Goal: Check status: Check status

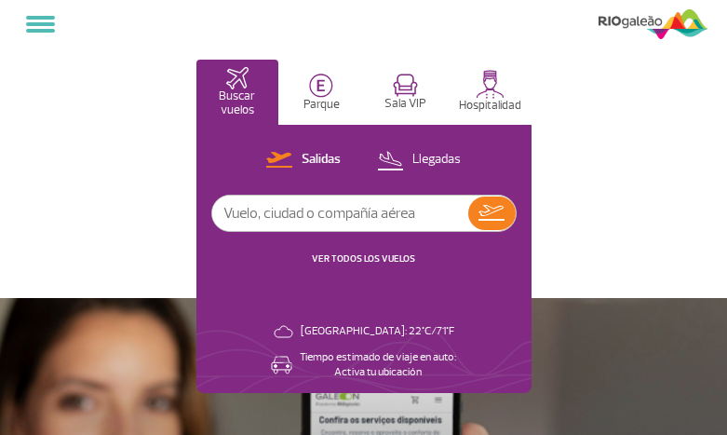
select select
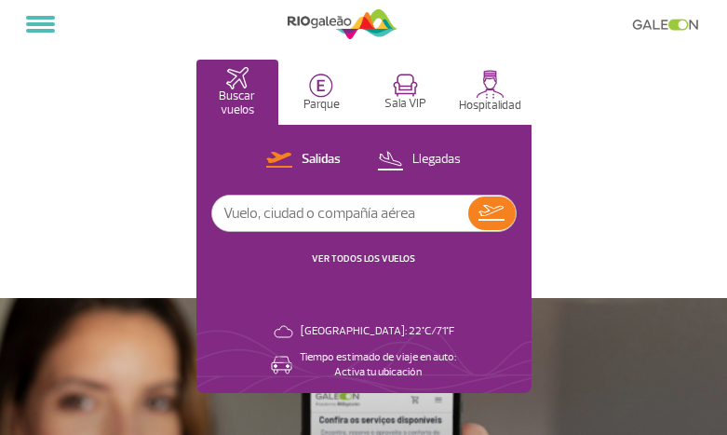
click at [345, 226] on input "text" at bounding box center [340, 213] width 256 height 35
type input "arge"
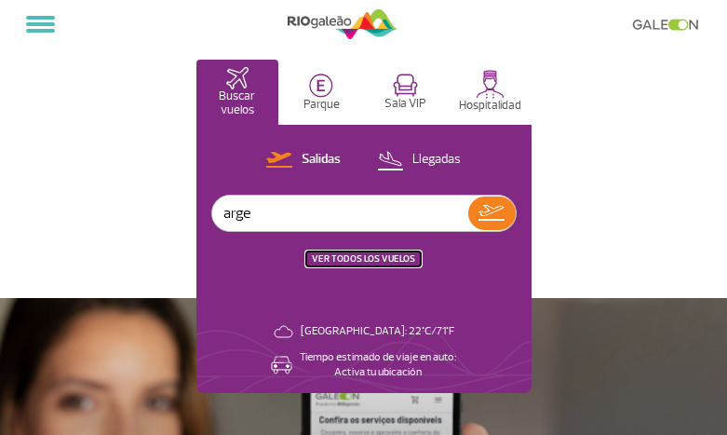
click at [377, 261] on button "VER TODOS LOS VUELOS" at bounding box center [363, 258] width 115 height 15
click at [372, 263] on button "VER TODOS LOS VUELOS" at bounding box center [363, 258] width 115 height 15
click at [277, 219] on input "arge" at bounding box center [340, 213] width 256 height 35
click at [273, 210] on input "arge" at bounding box center [340, 213] width 256 height 35
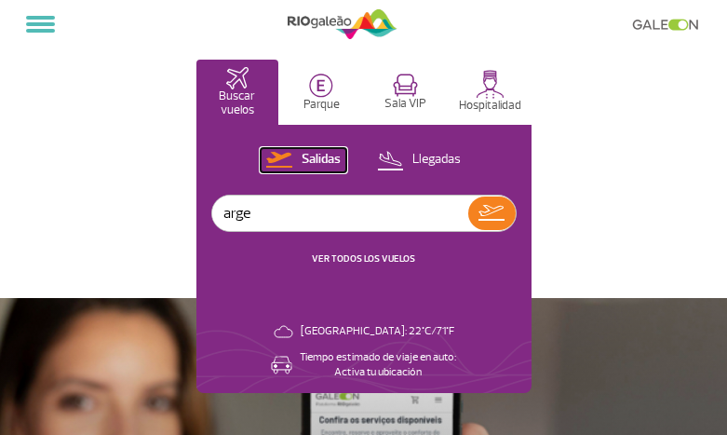
click at [292, 154] on button "Salidas" at bounding box center [304, 160] width 86 height 24
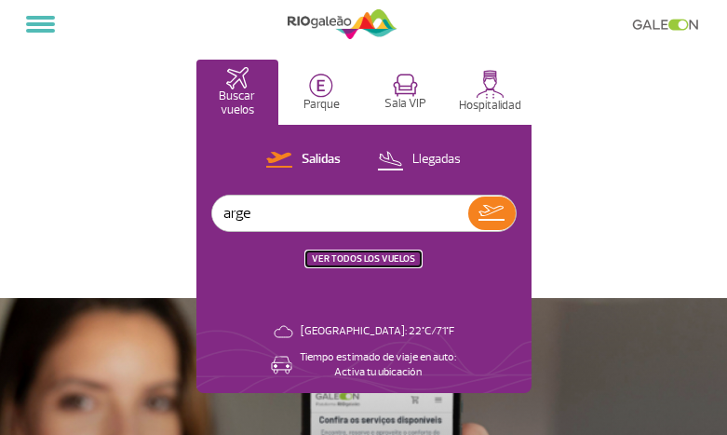
click at [387, 257] on button "VER TODOS LOS VUELOS" at bounding box center [363, 258] width 115 height 15
click at [392, 218] on input "arge" at bounding box center [340, 213] width 256 height 35
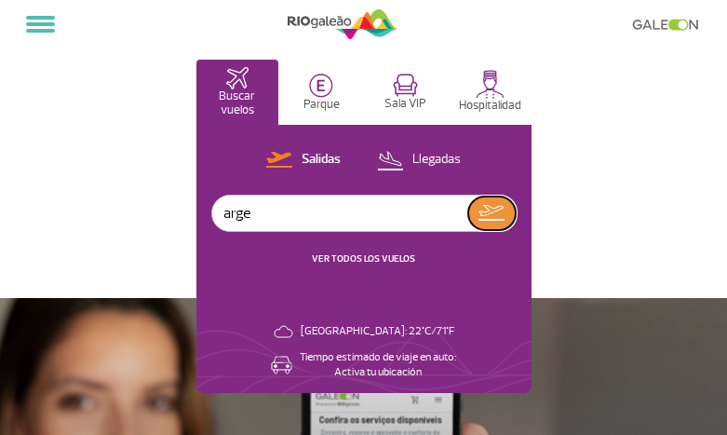
click at [498, 211] on button at bounding box center [492, 214] width 48 height 34
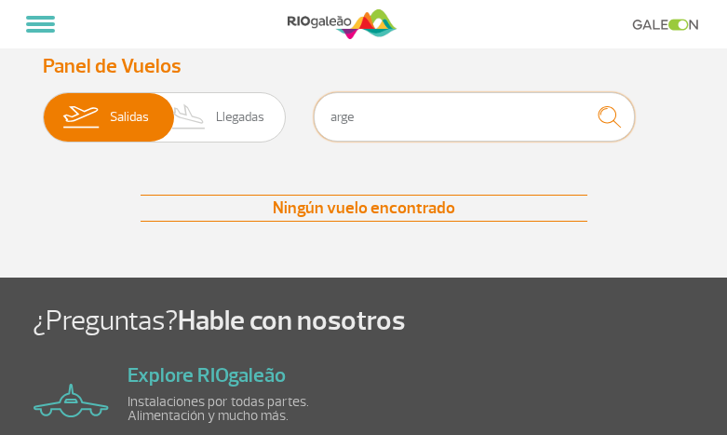
click at [409, 119] on input "arge" at bounding box center [474, 116] width 321 height 49
type input "a"
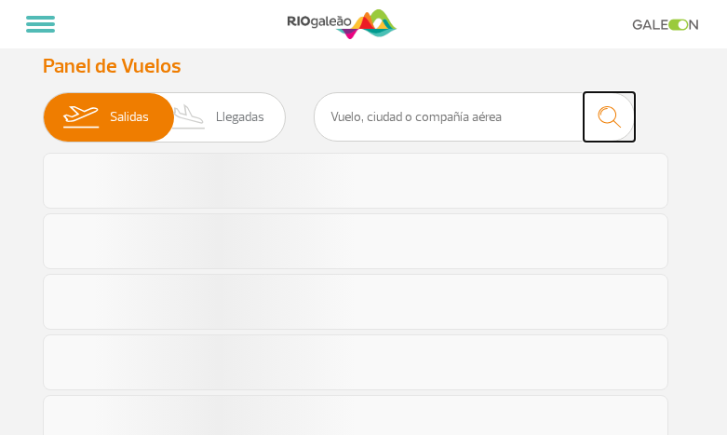
click at [605, 114] on button "submit" at bounding box center [609, 116] width 51 height 49
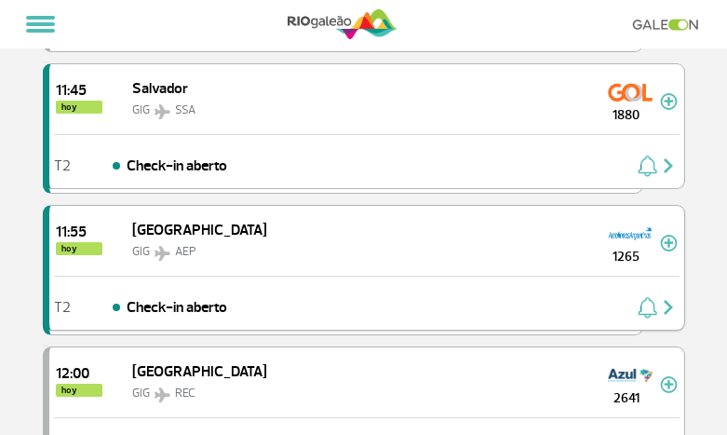
scroll to position [2654, 0]
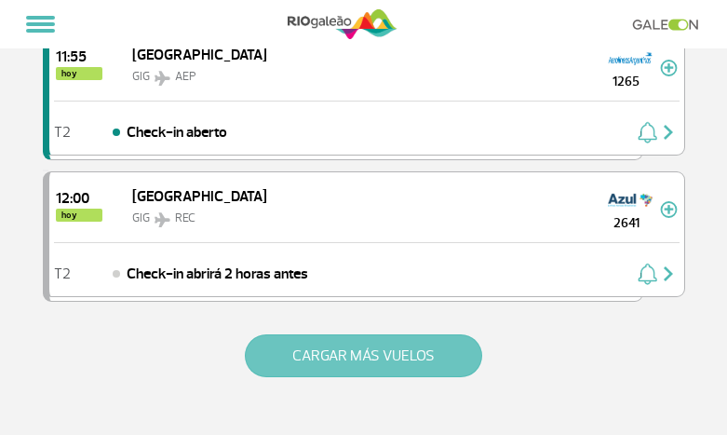
click at [364, 361] on button "CARGAR MÁS VUELOS" at bounding box center [364, 355] width 238 height 43
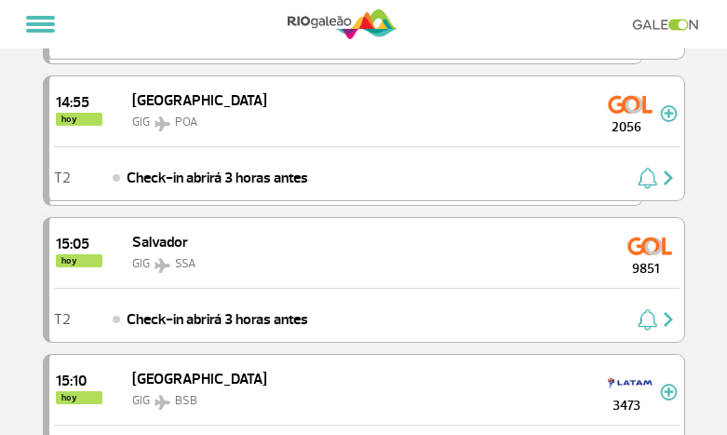
scroll to position [5415, 0]
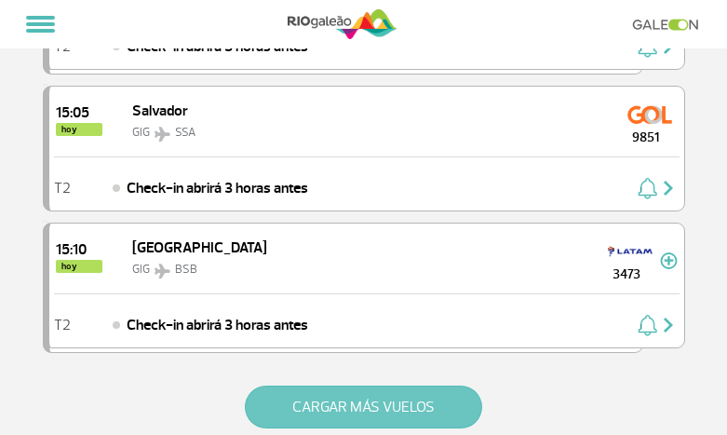
click at [347, 402] on button "CARGAR MÁS VUELOS" at bounding box center [364, 407] width 238 height 43
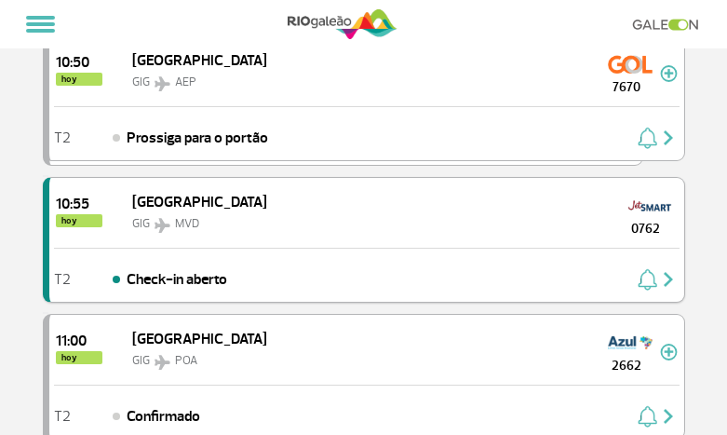
scroll to position [1380, 0]
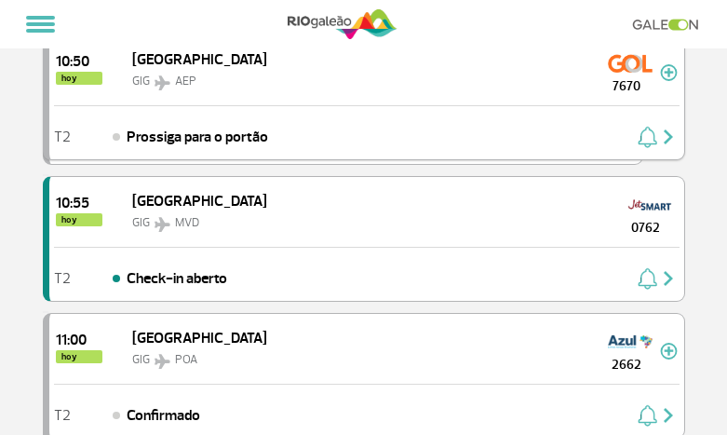
drag, startPoint x: 270, startPoint y: 143, endPoint x: 125, endPoint y: 133, distance: 145.6
click at [202, 143] on span "Prossiga para o portão" at bounding box center [198, 137] width 142 height 22
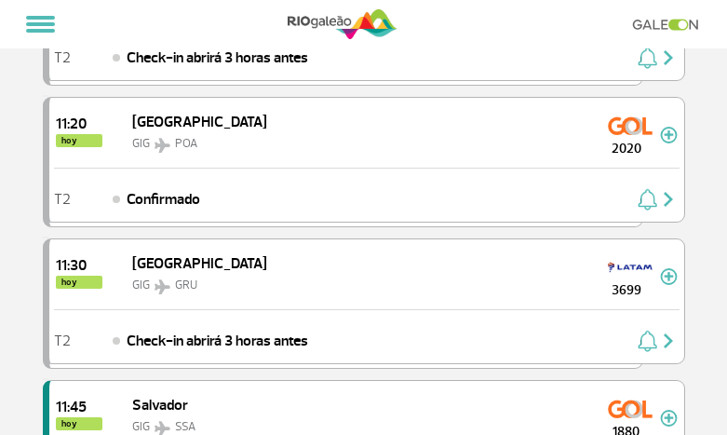
scroll to position [2124, 0]
